Goal: Information Seeking & Learning: Learn about a topic

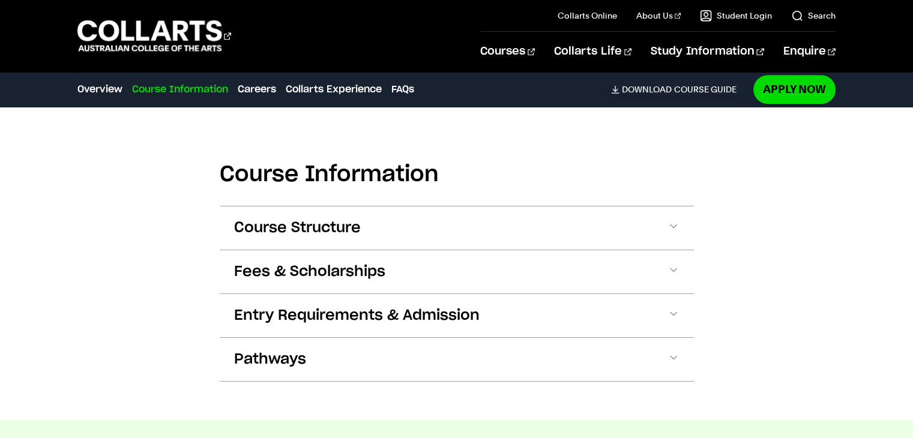
scroll to position [1176, 0]
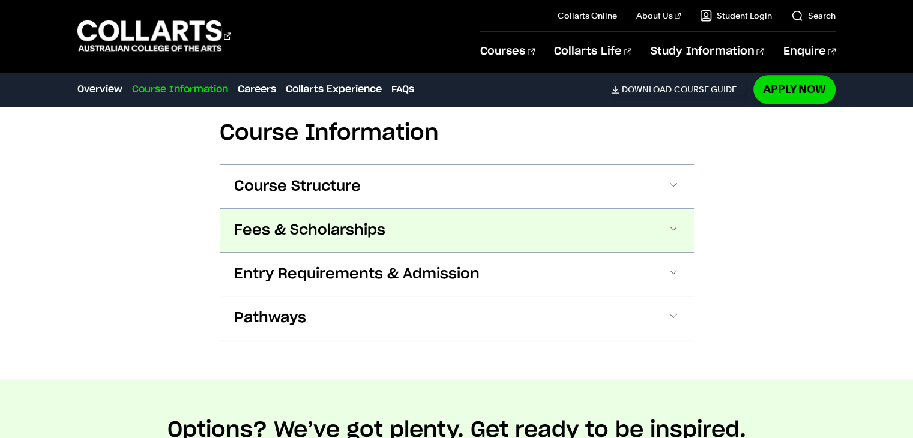
click at [427, 232] on button "Fees & Scholarships" at bounding box center [457, 230] width 474 height 43
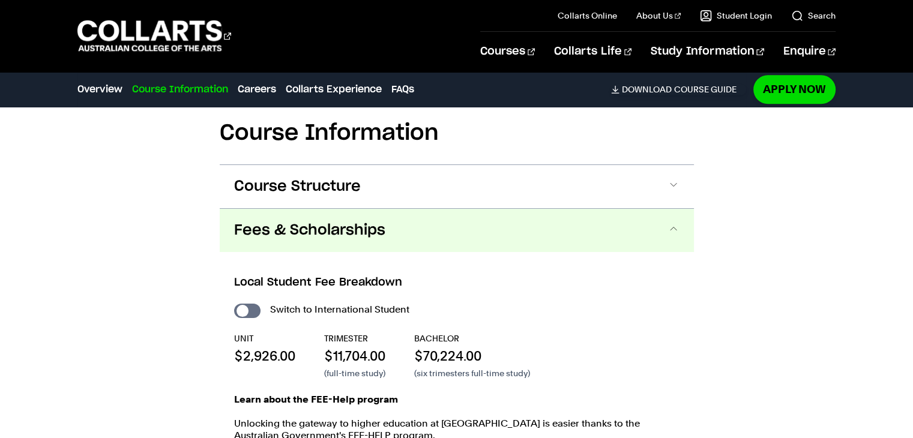
scroll to position [1317, 0]
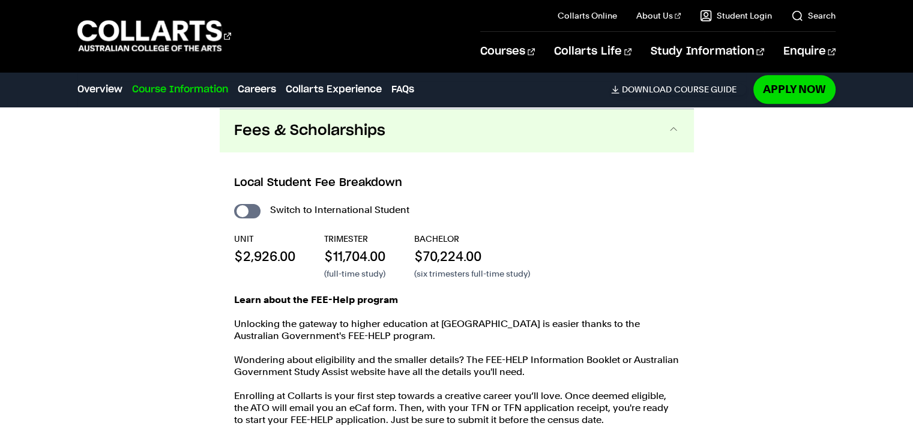
click at [369, 146] on button "Fees & Scholarships" at bounding box center [457, 130] width 474 height 43
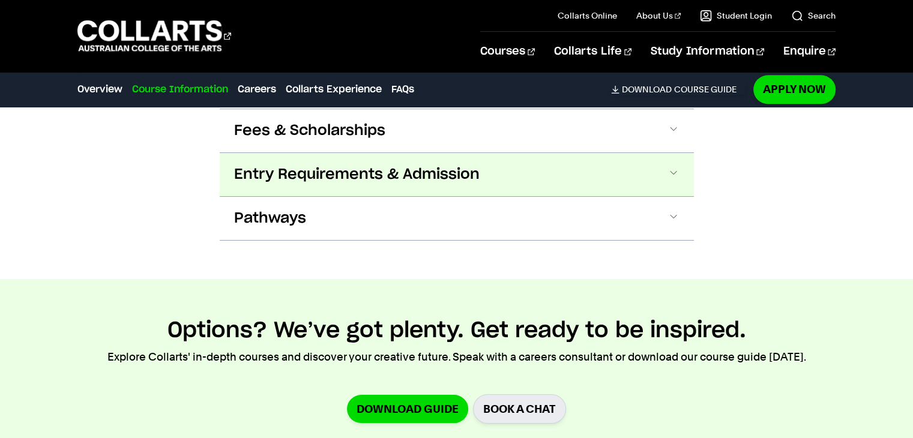
click at [325, 169] on span "Entry Requirements & Admission" at bounding box center [356, 174] width 245 height 19
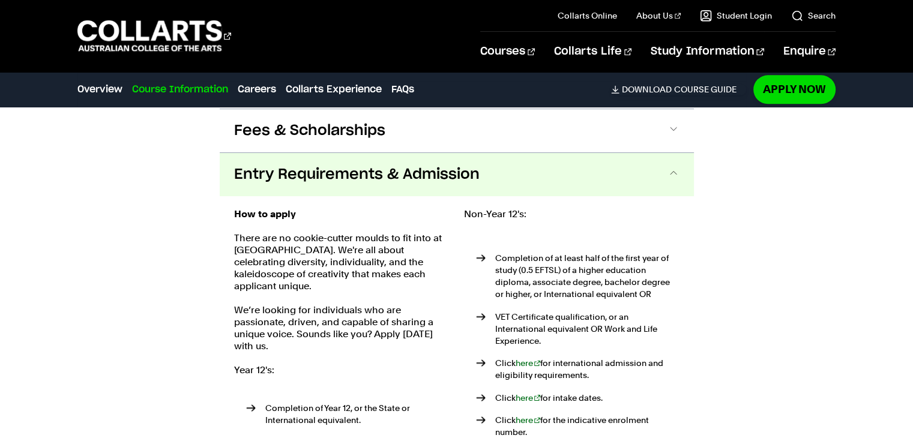
scroll to position [1361, 0]
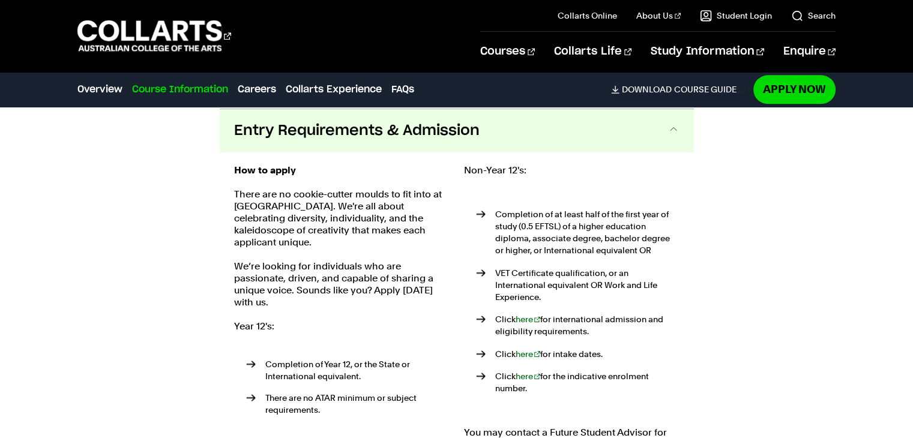
click at [330, 139] on span "Entry Requirements & Admission" at bounding box center [356, 130] width 245 height 19
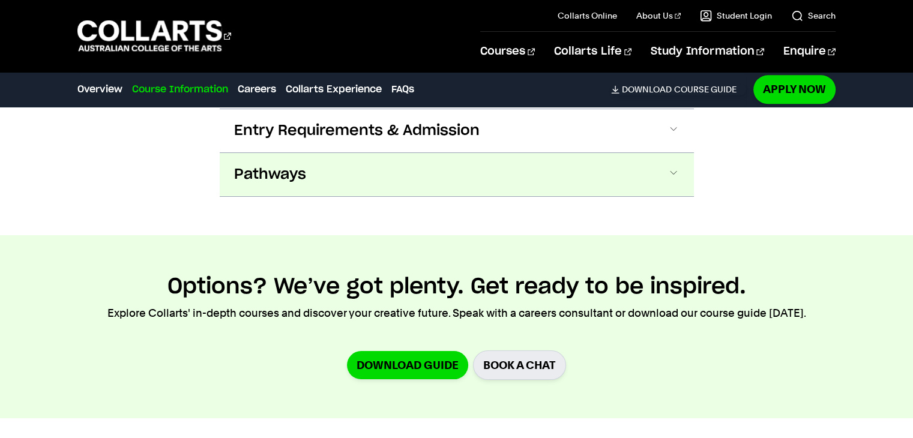
click at [327, 154] on button "Pathways" at bounding box center [457, 174] width 474 height 43
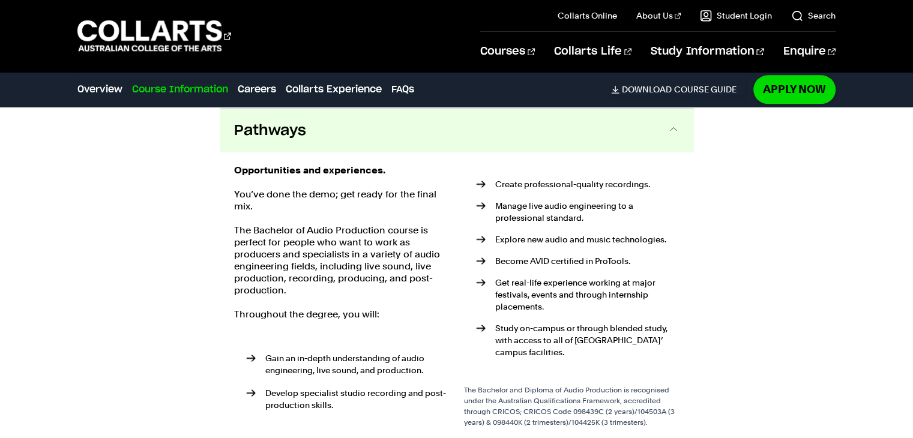
click at [331, 128] on button "Pathways" at bounding box center [457, 130] width 474 height 43
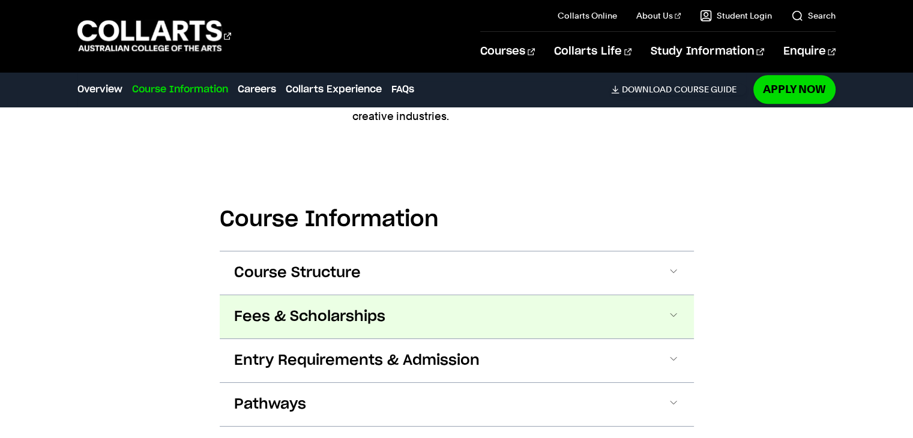
click at [459, 330] on button "Fees & Scholarships" at bounding box center [457, 316] width 474 height 43
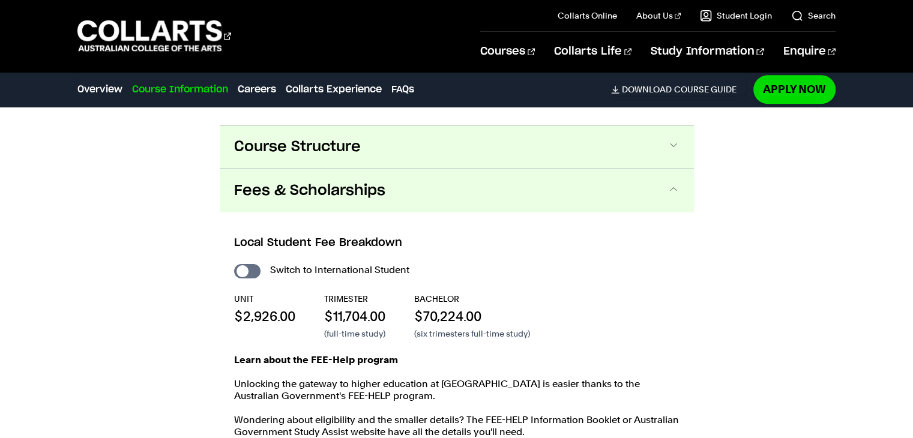
click at [384, 158] on button "Course Structure" at bounding box center [457, 146] width 474 height 43
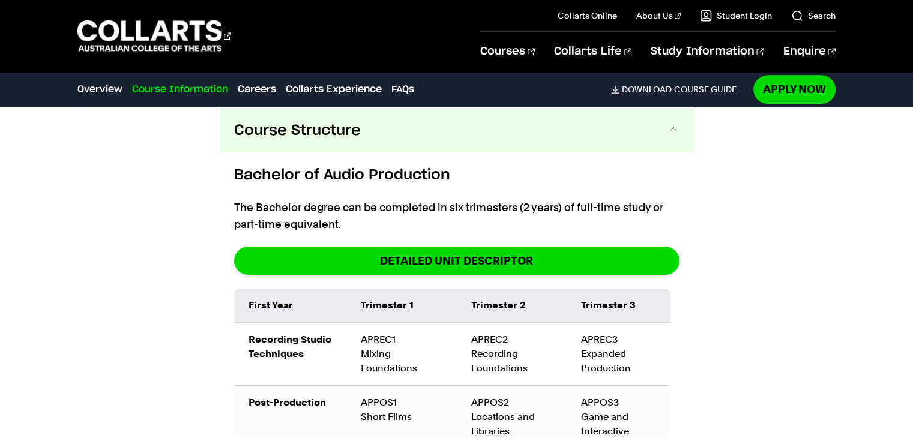
click at [396, 126] on button "Course Structure" at bounding box center [457, 130] width 474 height 43
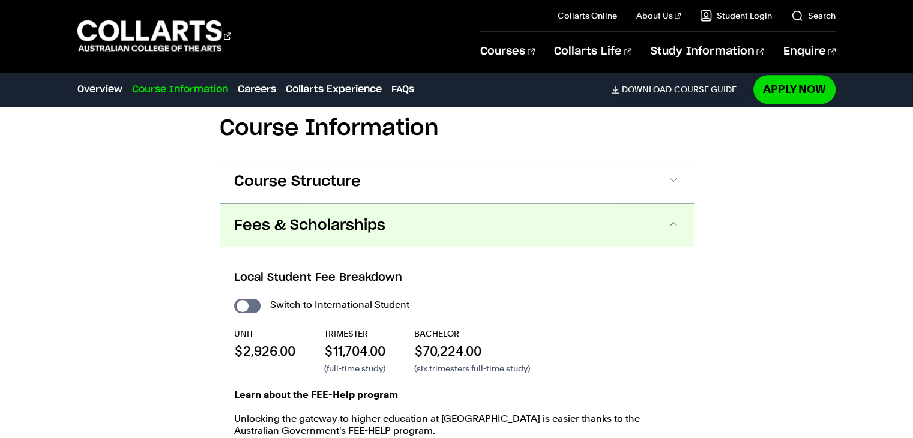
scroll to position [1203, 0]
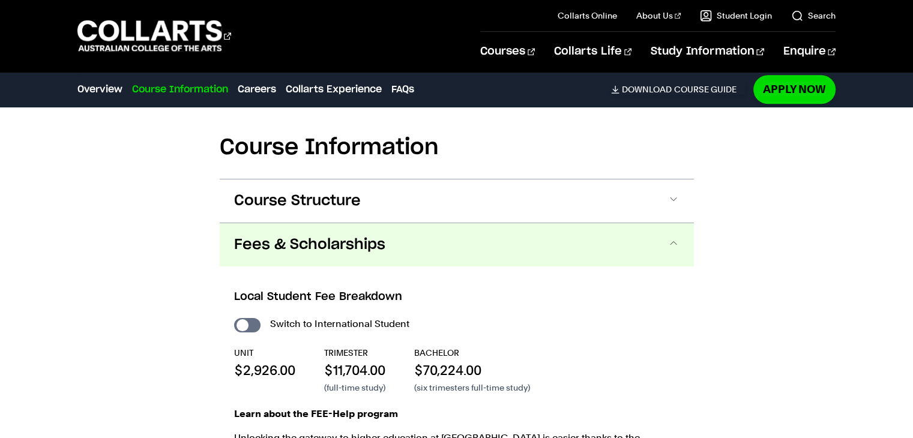
click at [321, 262] on button "Fees & Scholarships" at bounding box center [457, 244] width 474 height 43
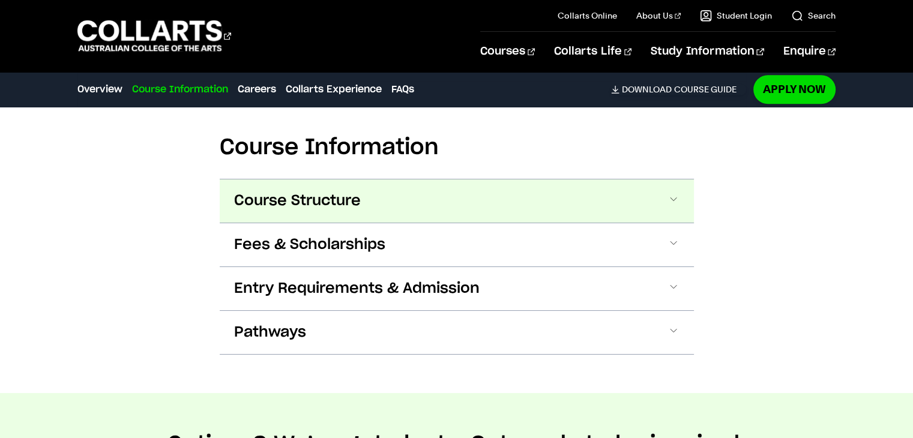
click at [658, 206] on button "Course Structure" at bounding box center [457, 200] width 474 height 43
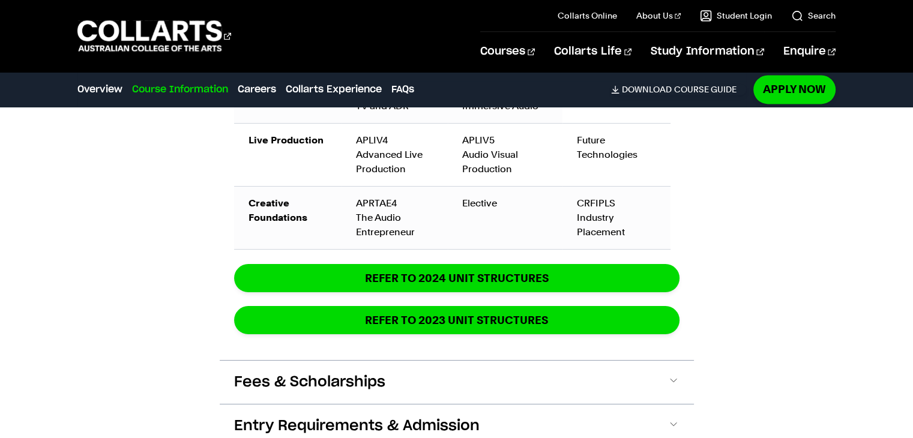
scroll to position [1914, 0]
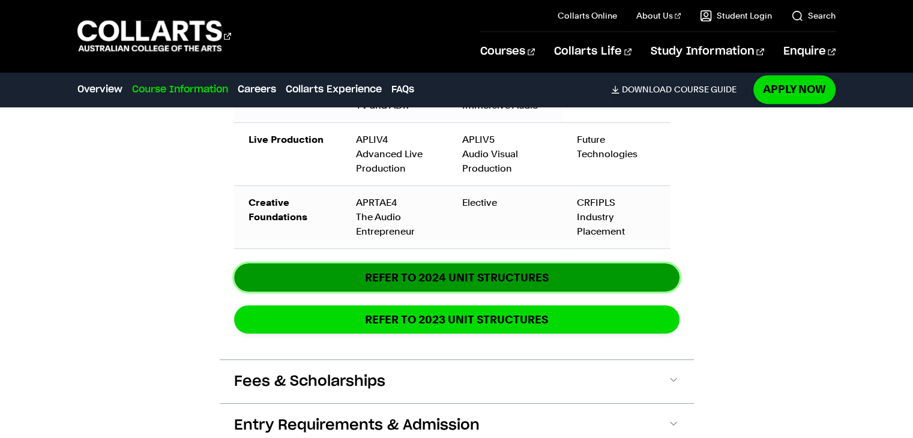
click at [423, 285] on link "REFER TO 2024 unit structures" at bounding box center [456, 278] width 445 height 28
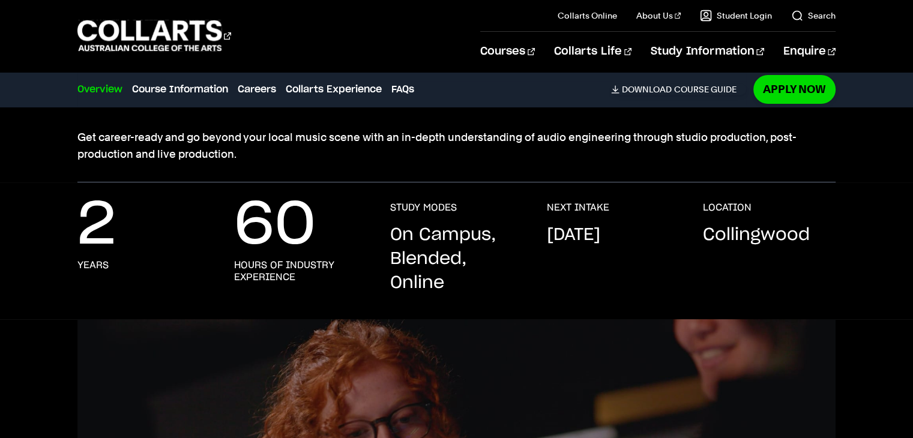
scroll to position [0, 0]
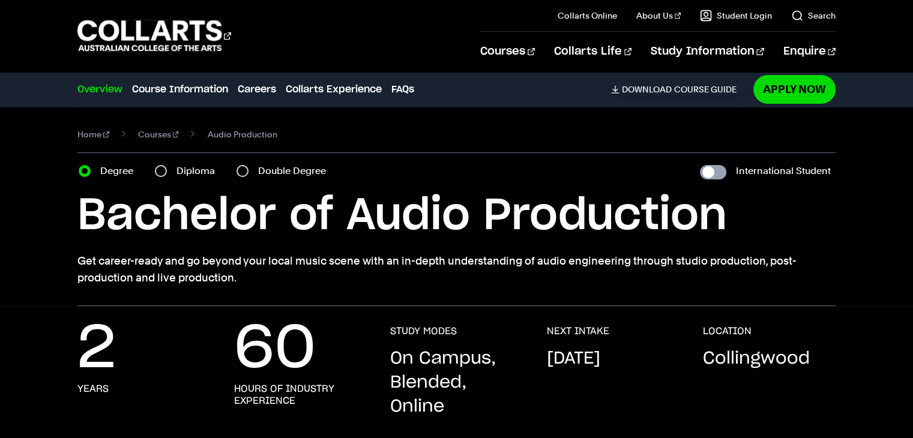
click at [712, 175] on input "International Student" at bounding box center [713, 172] width 26 height 14
checkbox input "true"
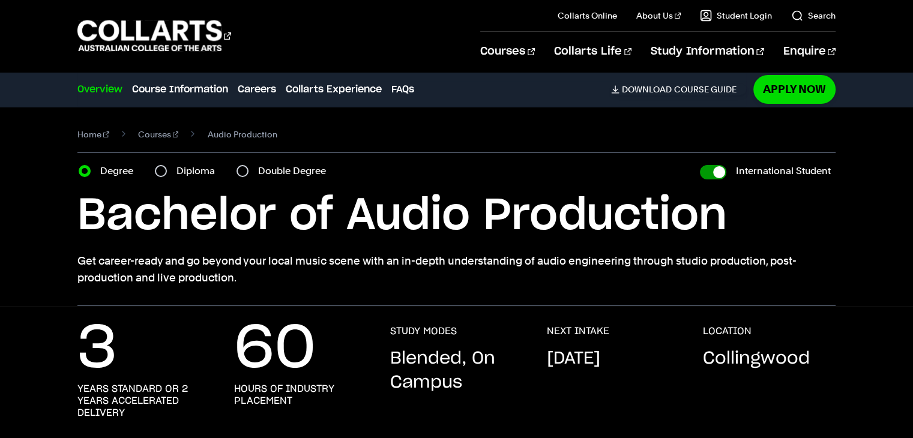
click at [712, 174] on input "International Student" at bounding box center [713, 172] width 26 height 14
checkbox input "false"
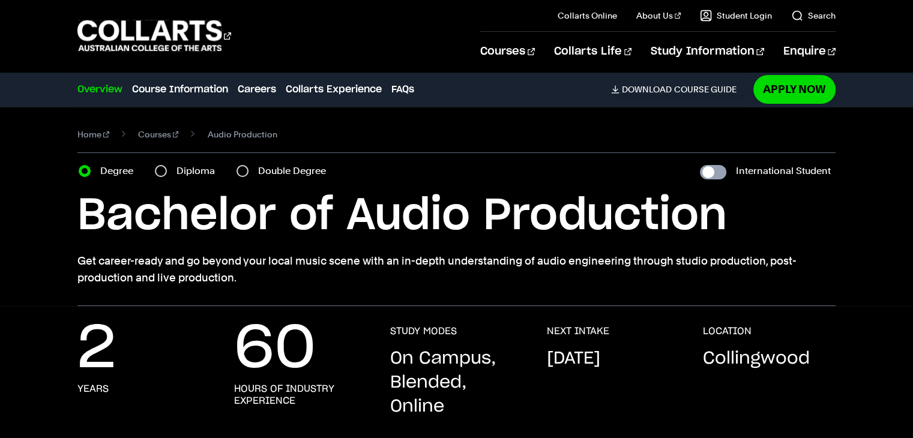
click at [712, 174] on input "International Student" at bounding box center [713, 172] width 26 height 14
checkbox input "true"
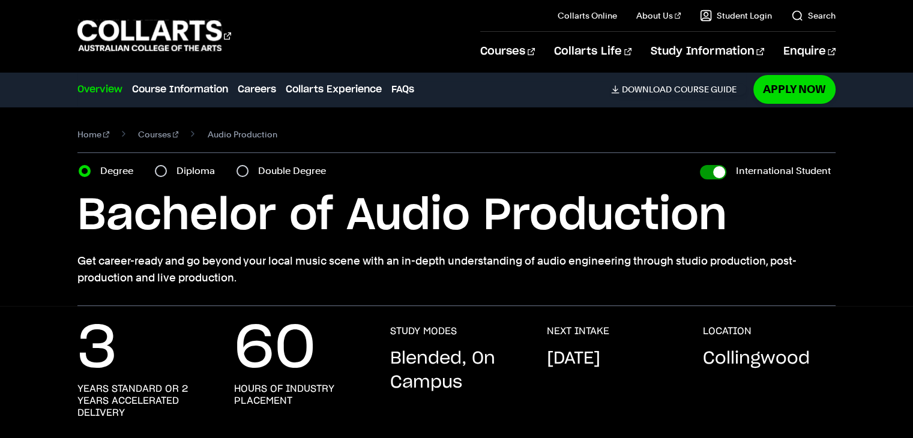
click at [712, 174] on input "International Student" at bounding box center [713, 172] width 26 height 14
checkbox input "false"
